Goal: Navigation & Orientation: Find specific page/section

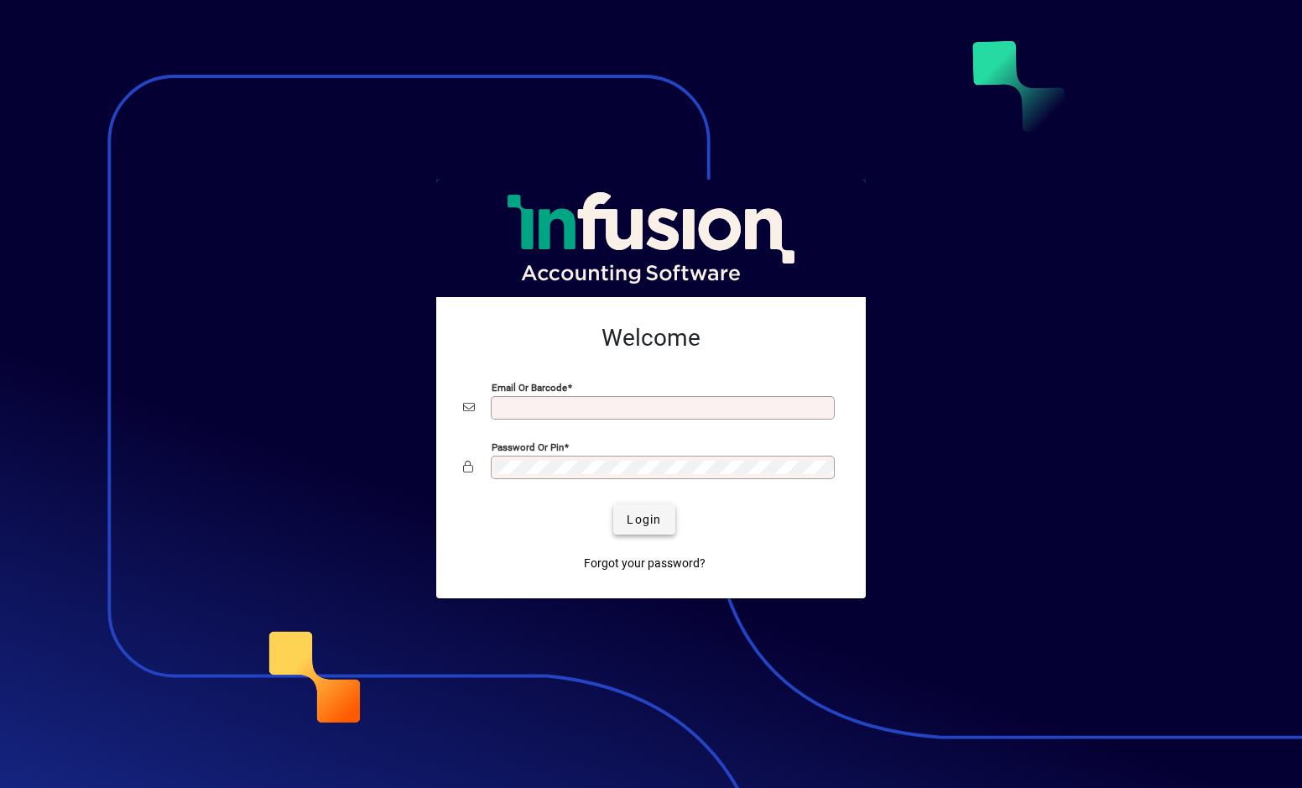
type input "**********"
click at [654, 520] on span "Login" at bounding box center [644, 520] width 34 height 18
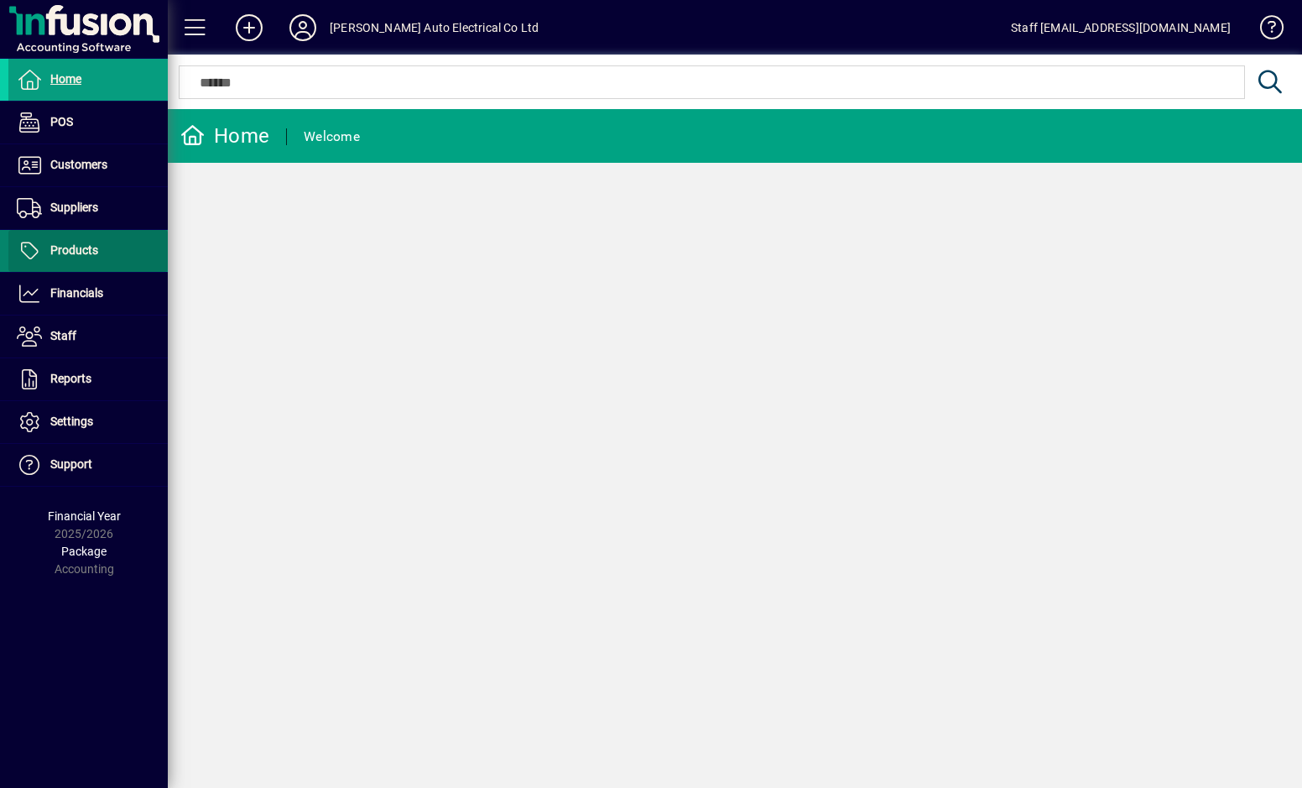
click at [81, 240] on link "Products" at bounding box center [87, 251] width 159 height 42
